Goal: Task Accomplishment & Management: Manage account settings

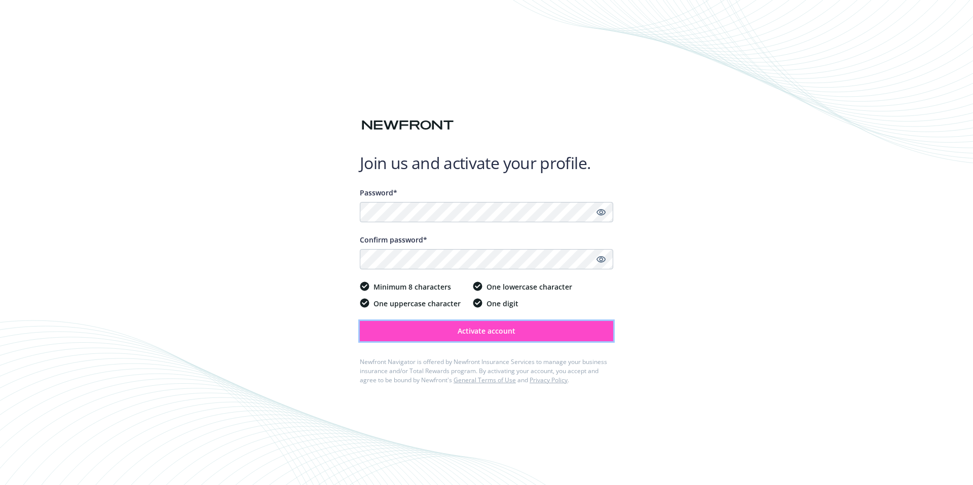
click at [467, 329] on span "Activate account" at bounding box center [486, 331] width 58 height 10
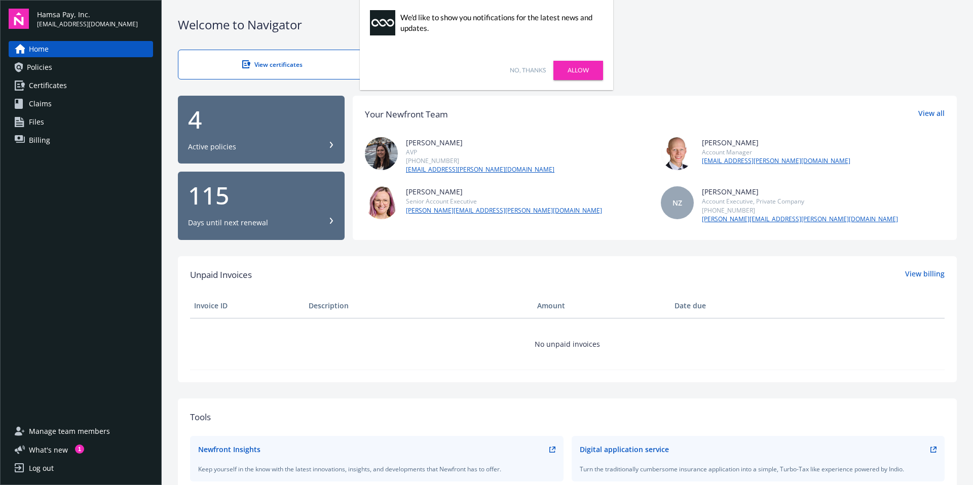
click at [590, 71] on link "Allow" at bounding box center [578, 70] width 50 height 19
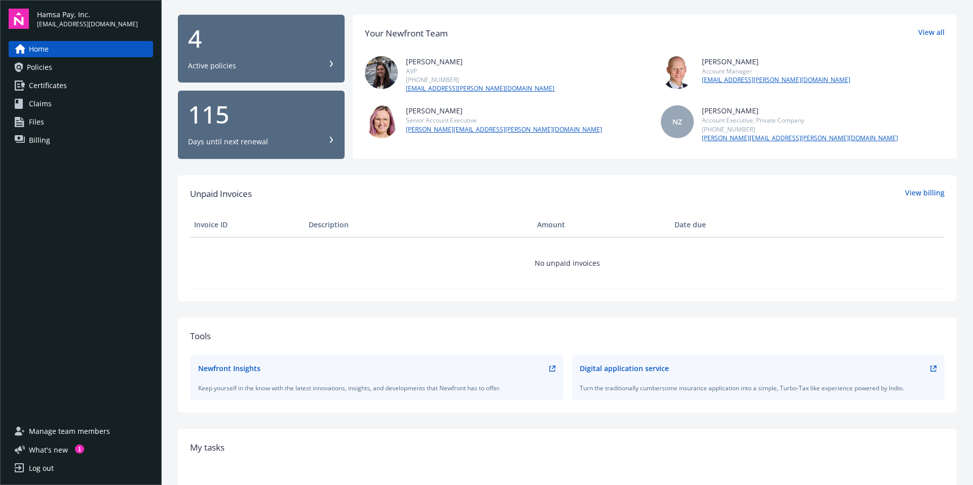
scroll to position [98, 0]
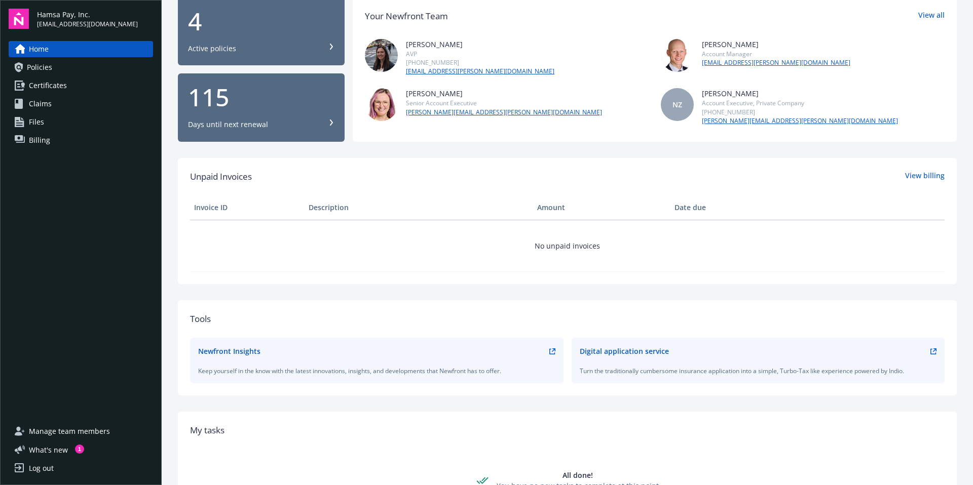
click at [26, 143] on link "Billing" at bounding box center [81, 140] width 144 height 16
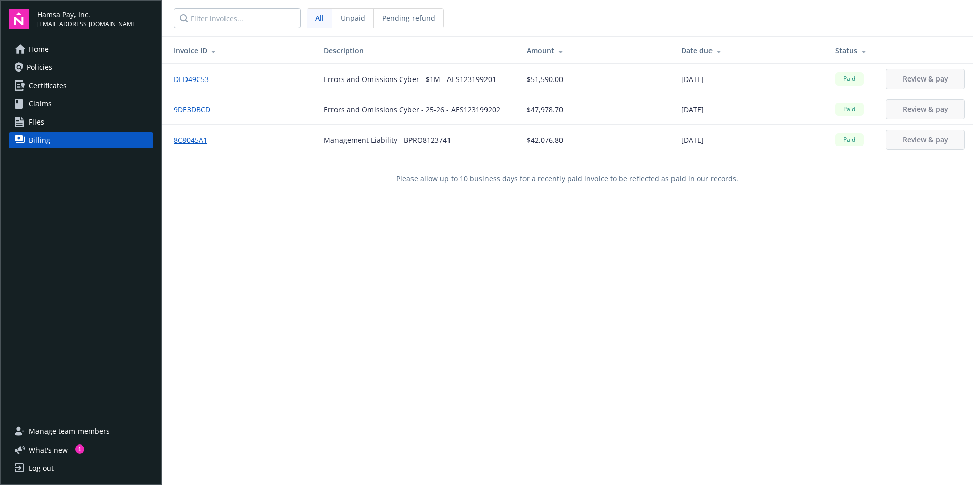
click at [39, 50] on span "Home" at bounding box center [39, 49] width 20 height 16
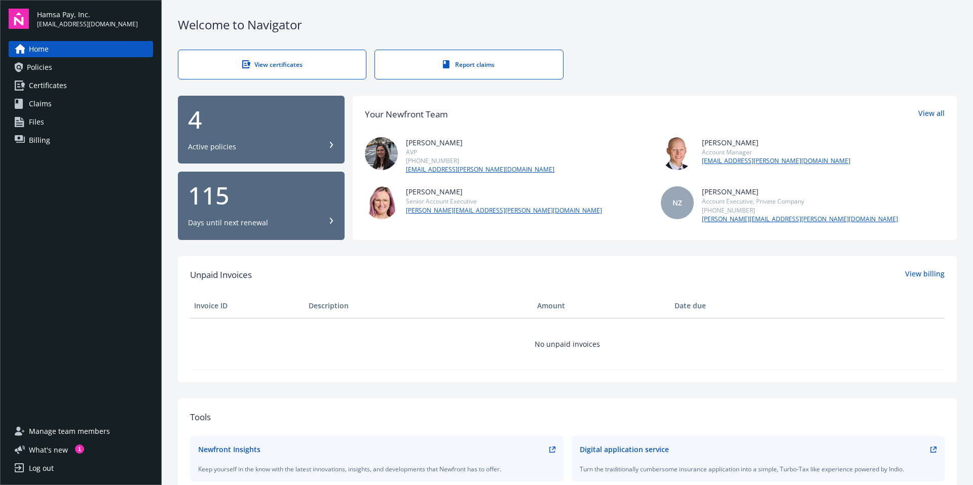
click at [46, 72] on span "Policies" at bounding box center [39, 67] width 25 height 16
